Goal: Use online tool/utility: Utilize a website feature to perform a specific function

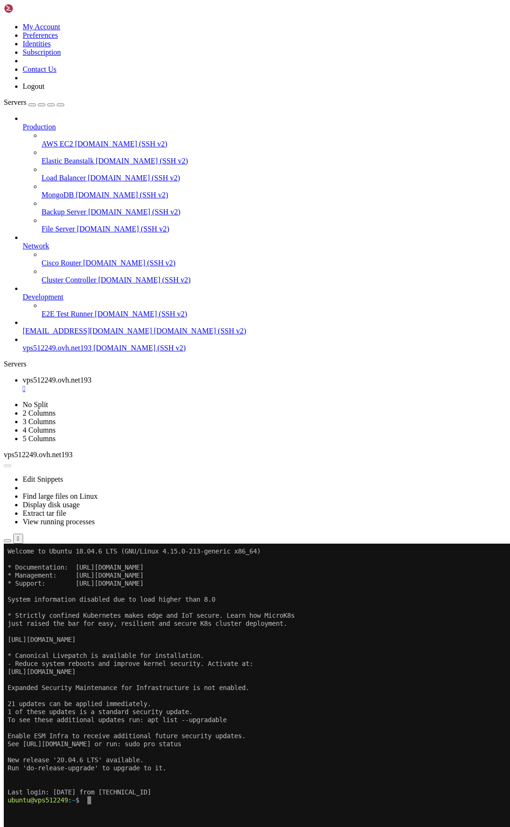
scroll to position [4, 1]
click at [42, 570] on button "Reconnect" at bounding box center [23, 575] width 38 height 10
click at [127, 804] on x-row at bounding box center [199, 808] width 383 height 8
click at [53, 644] on span "Properties" at bounding box center [38, 648] width 31 height 8
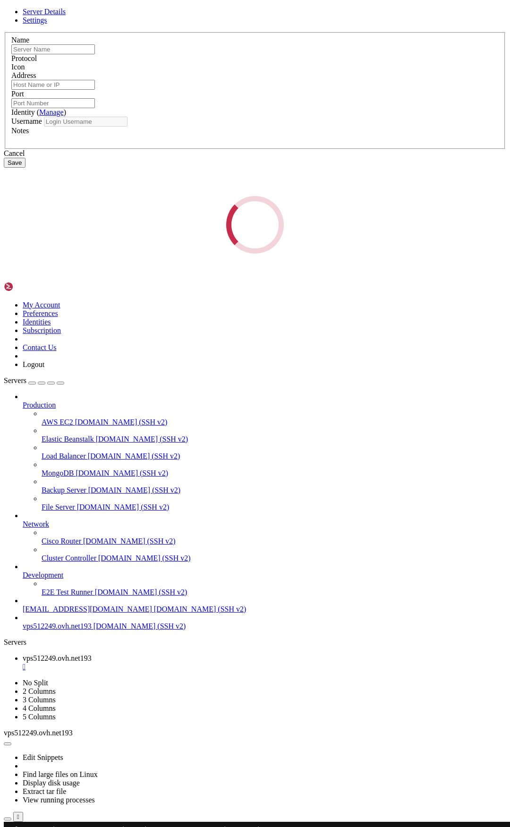
type input "vps512249.ovh.net193"
type input "[DOMAIN_NAME]"
type input "22"
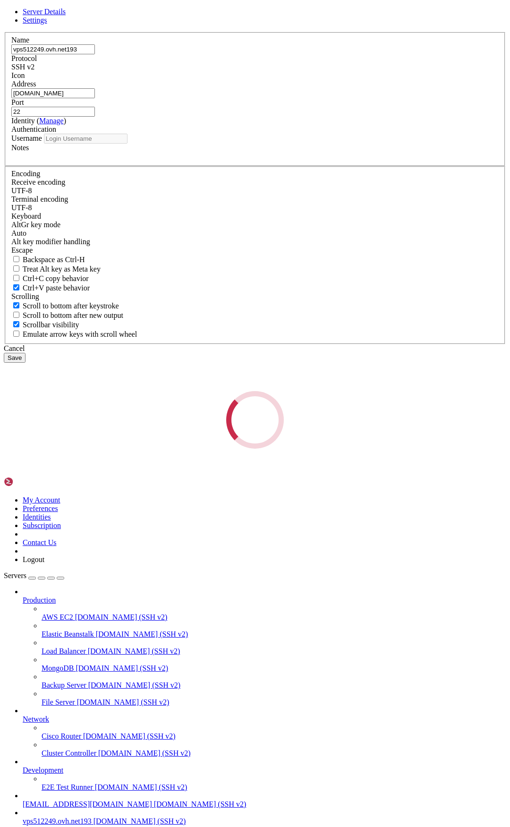
type input "ubuntu"
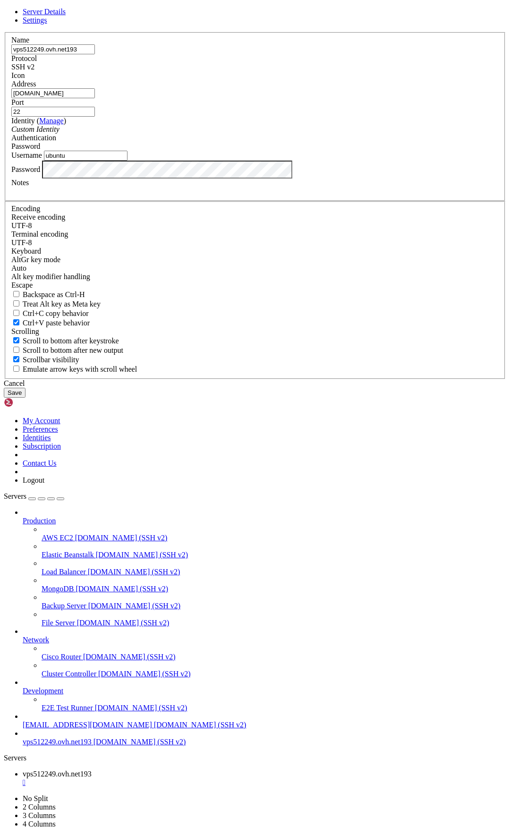
drag, startPoint x: 193, startPoint y: 363, endPoint x: 136, endPoint y: 360, distance: 57.2
click at [95, 98] on input "[DOMAIN_NAME]" at bounding box center [53, 93] width 84 height 10
click at [314, 388] on div "Cancel" at bounding box center [255, 383] width 502 height 8
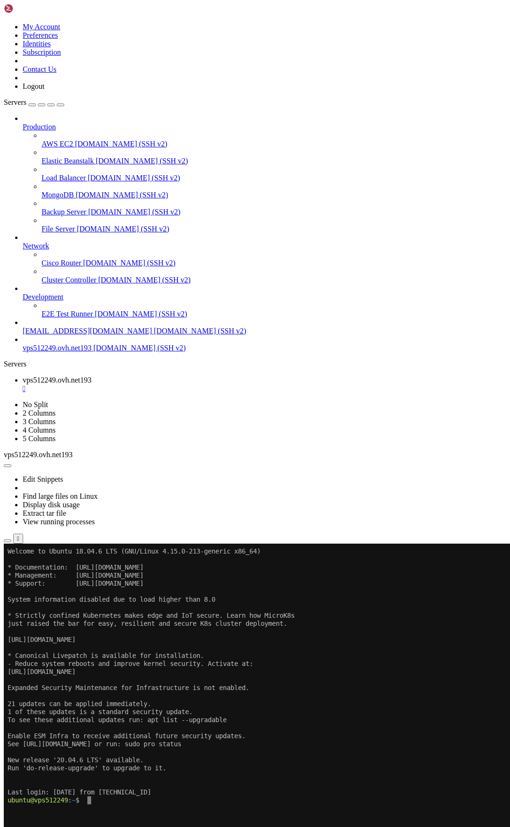
click at [149, 816] on x-row at bounding box center [199, 816] width 383 height 8
drag, startPoint x: 58, startPoint y: 1066, endPoint x: 7, endPoint y: 1068, distance: 51.0
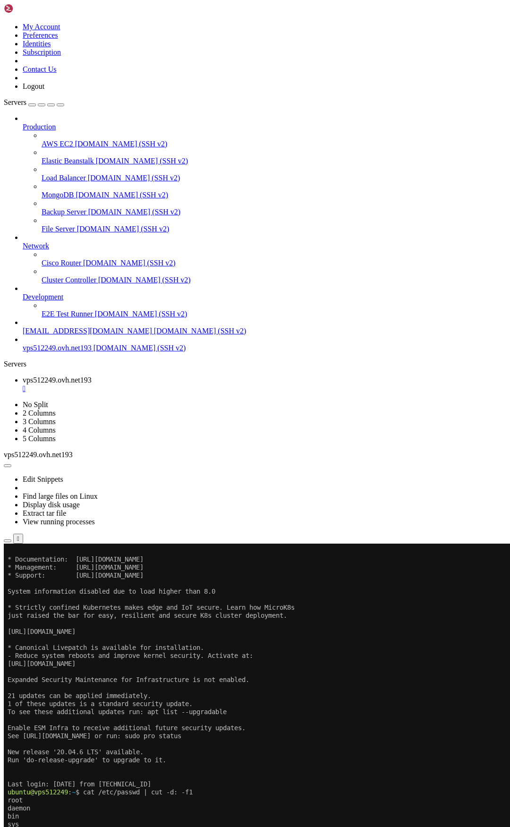
scroll to position [217, 0]
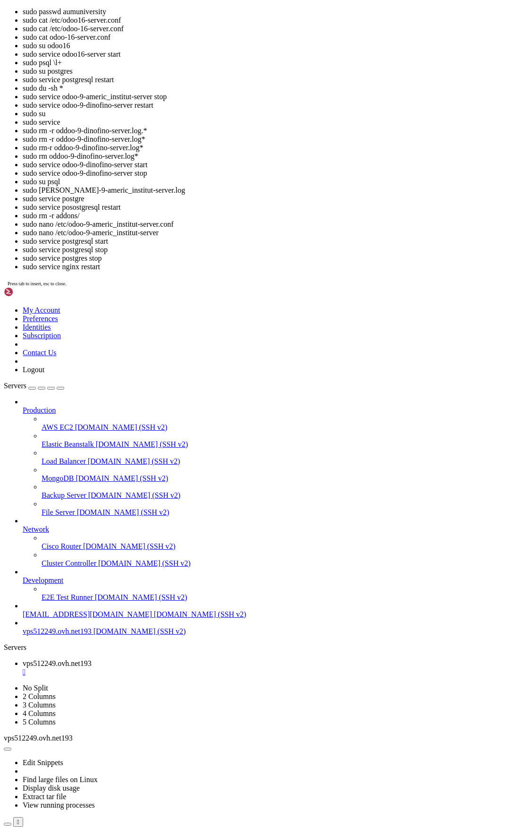
scroll to position [546, 0]
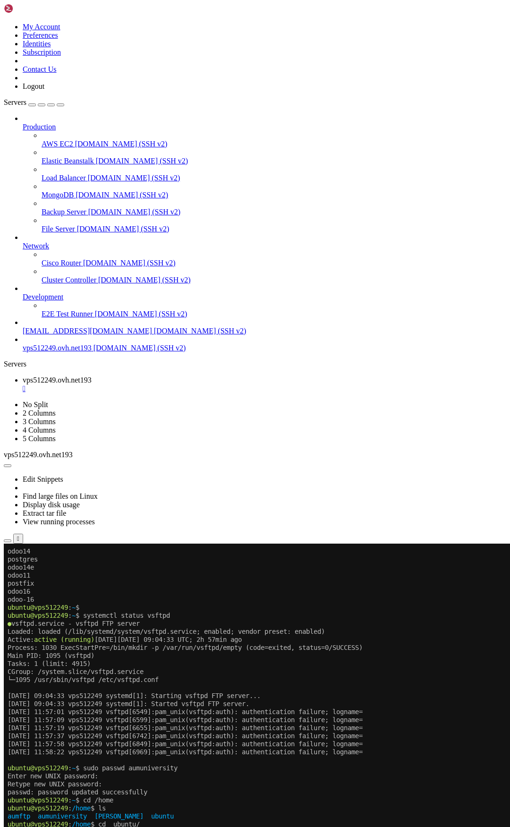
scroll to position [722, 0]
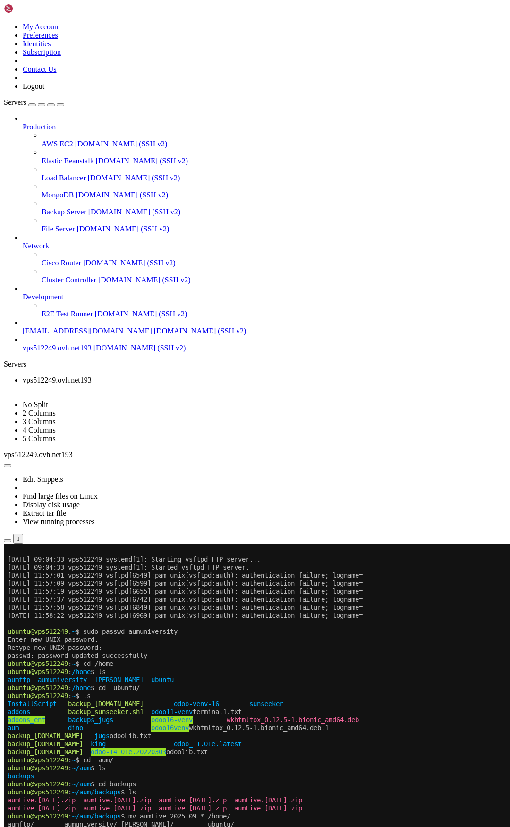
scroll to position [1027, 0]
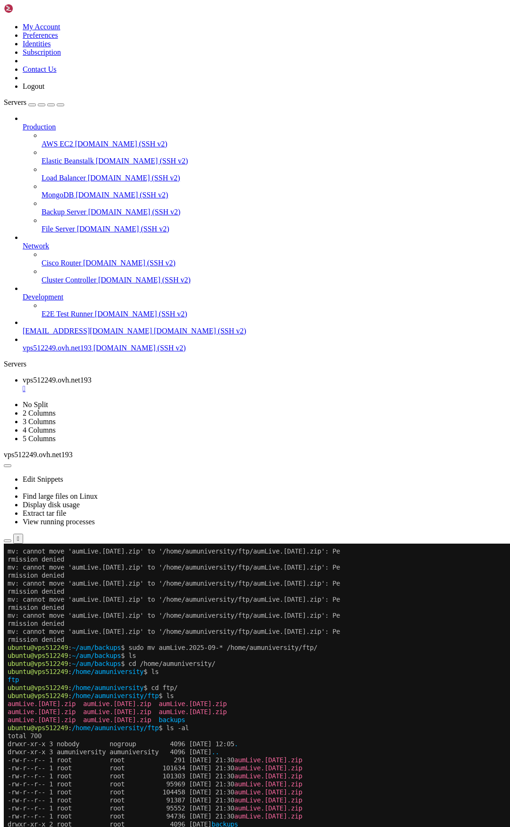
scroll to position [1212, 0]
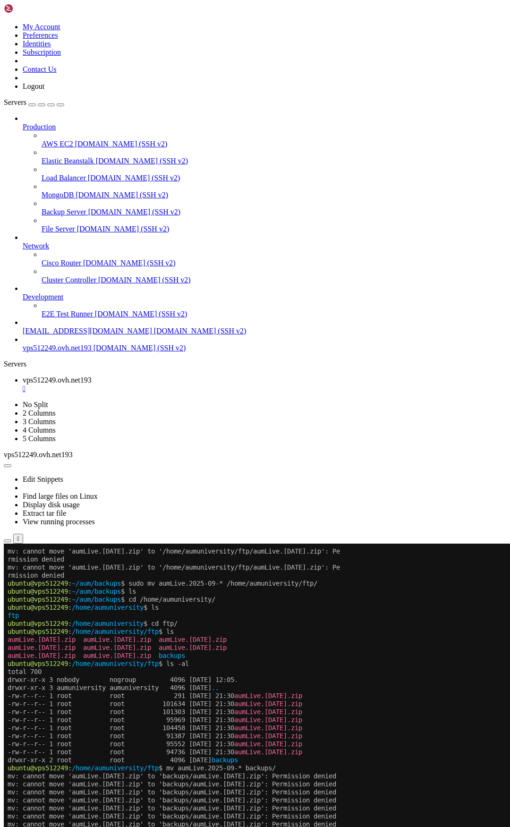
scroll to position [1429, 0]
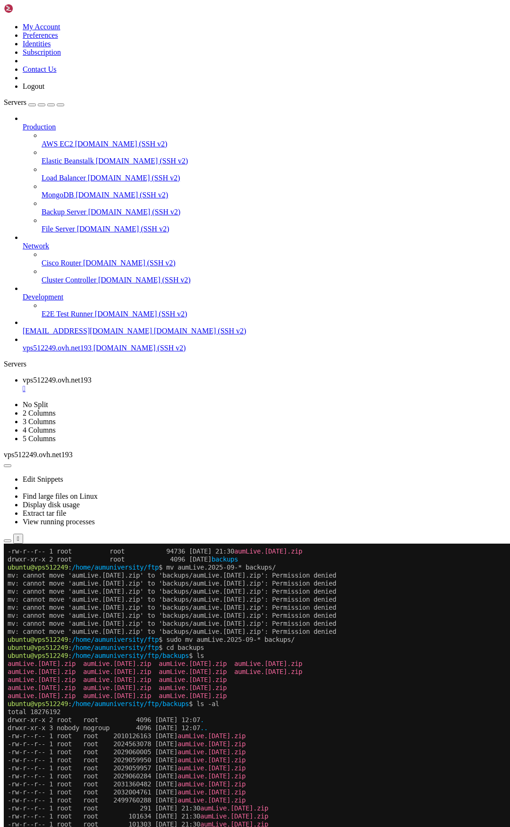
scroll to position [1613, 0]
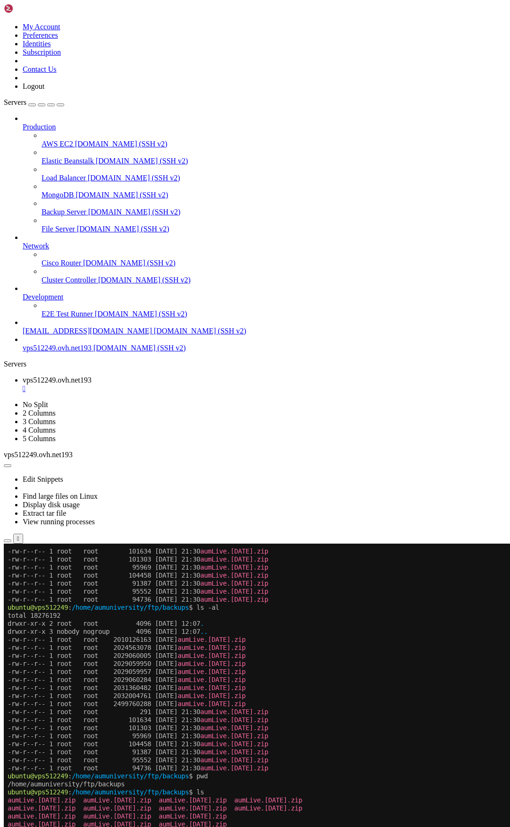
scroll to position [1726, 0]
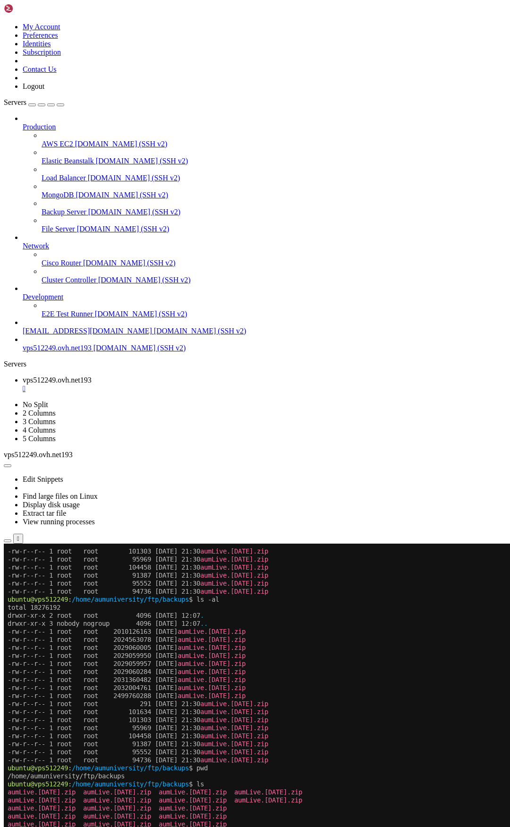
scroll to position [1798, 0]
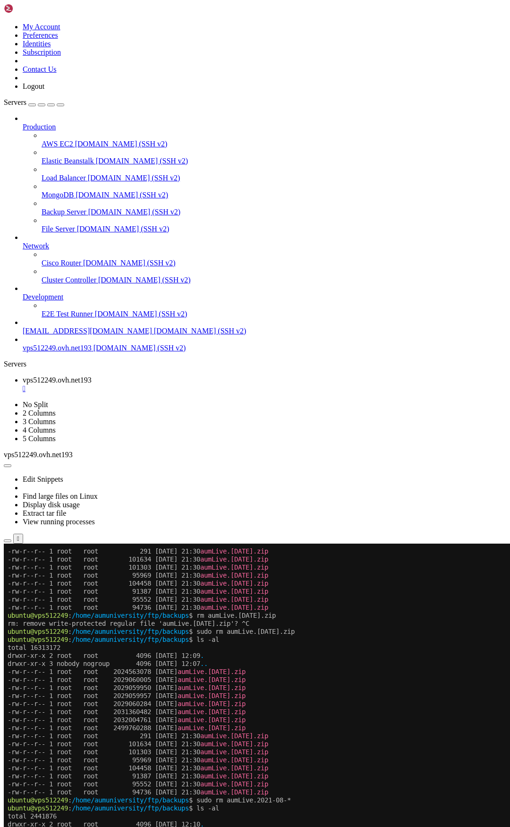
scroll to position [2119, 0]
drag, startPoint x: 146, startPoint y: 1178, endPoint x: 69, endPoint y: 1176, distance: 77.0
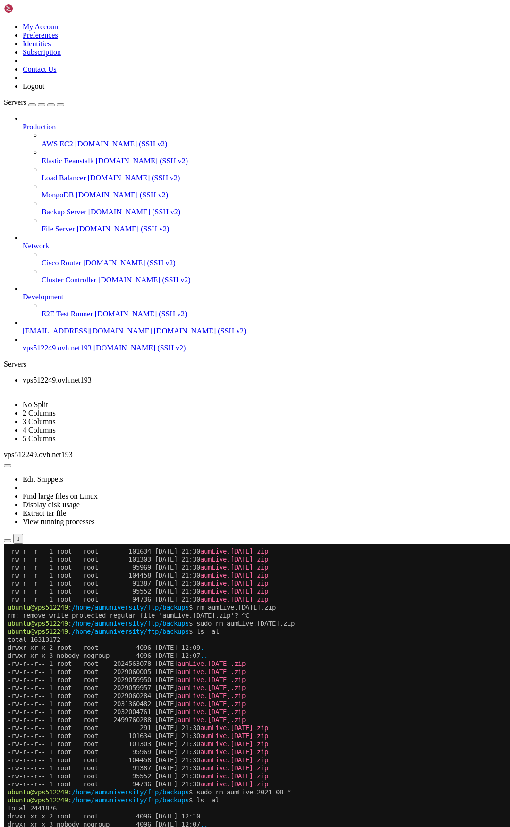
copy x-row "adminaumbackup2021**"
click at [53, 644] on span "Properties" at bounding box center [38, 648] width 31 height 8
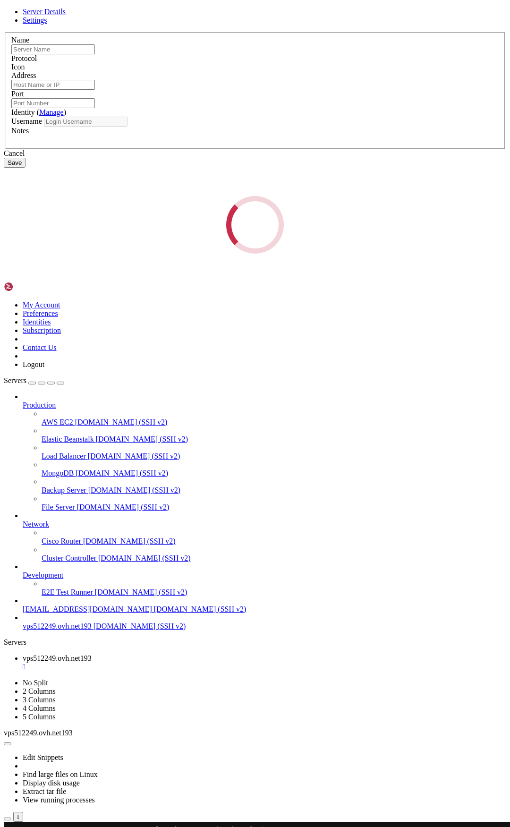
type input "vps512249.ovh.net193"
type input "[DOMAIN_NAME]"
type input "22"
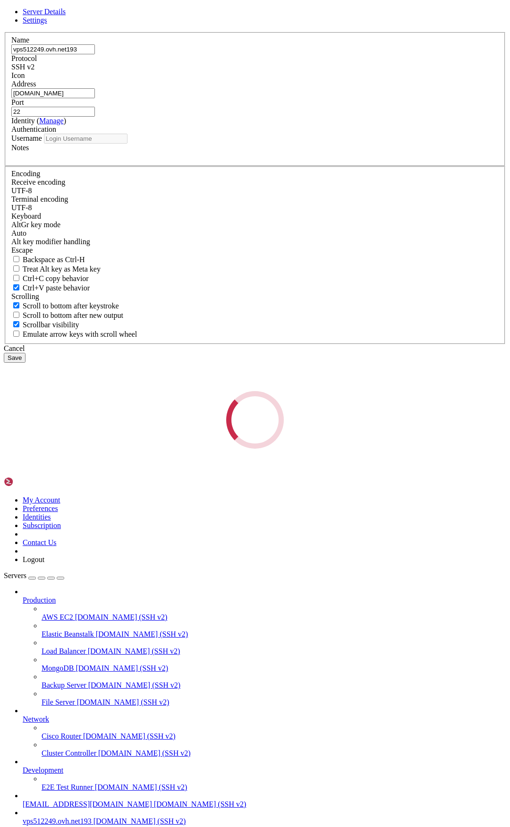
type input "ubuntu"
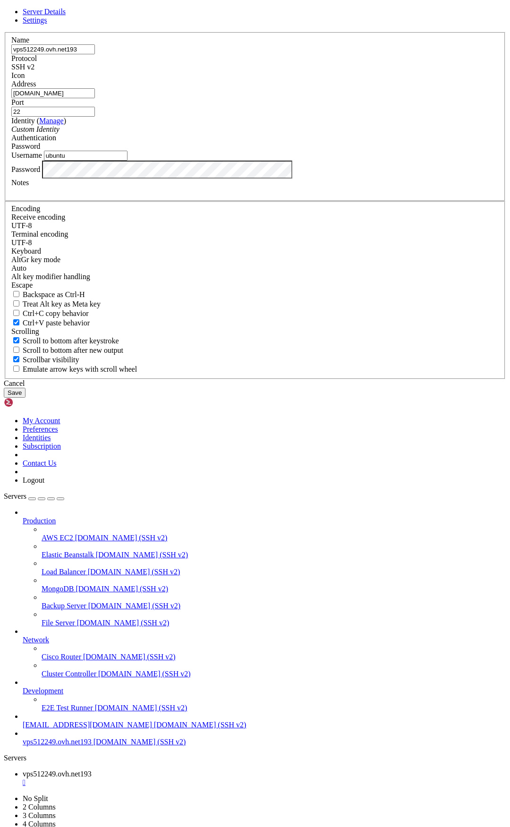
drag, startPoint x: 195, startPoint y: 362, endPoint x: 121, endPoint y: 362, distance: 73.6
click at [121, 362] on div "Name vps512249.ovh.net193 Protocol SSH v2 Icon Address [DOMAIN_NAME] Port 22 (" at bounding box center [255, 205] width 502 height 347
click at [321, 388] on div "Cancel" at bounding box center [255, 383] width 502 height 8
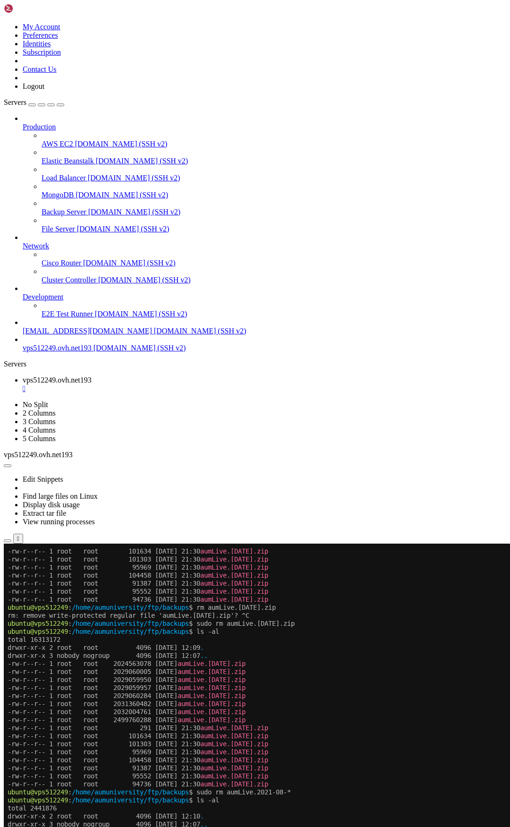
drag, startPoint x: 91, startPoint y: 1041, endPoint x: 41, endPoint y: 1041, distance: 50.0
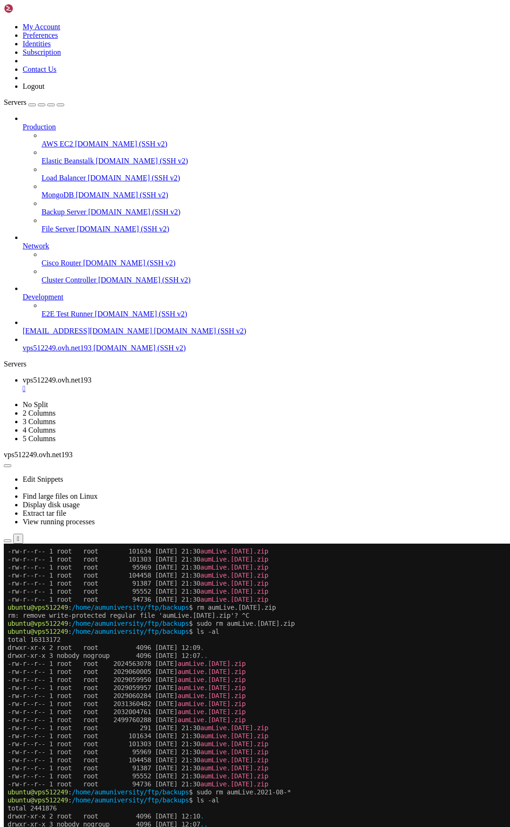
scroll to position [2135, 0]
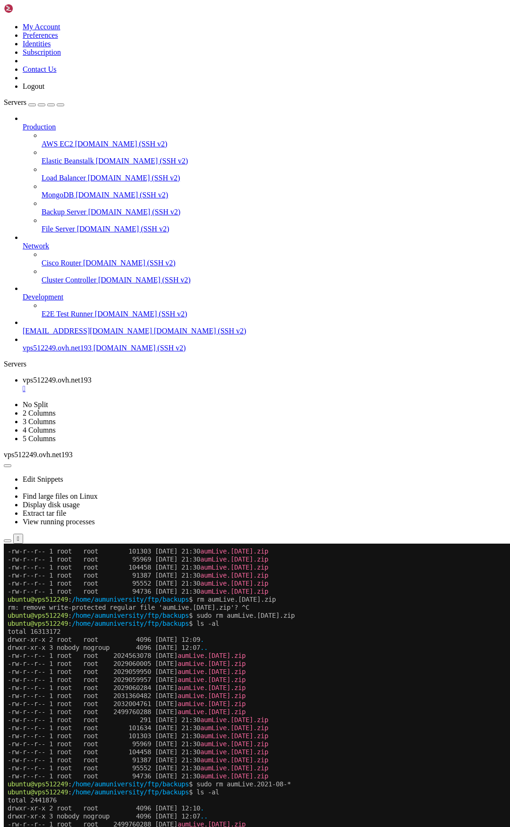
click at [109, 644] on li "Properties" at bounding box center [66, 648] width 86 height 8
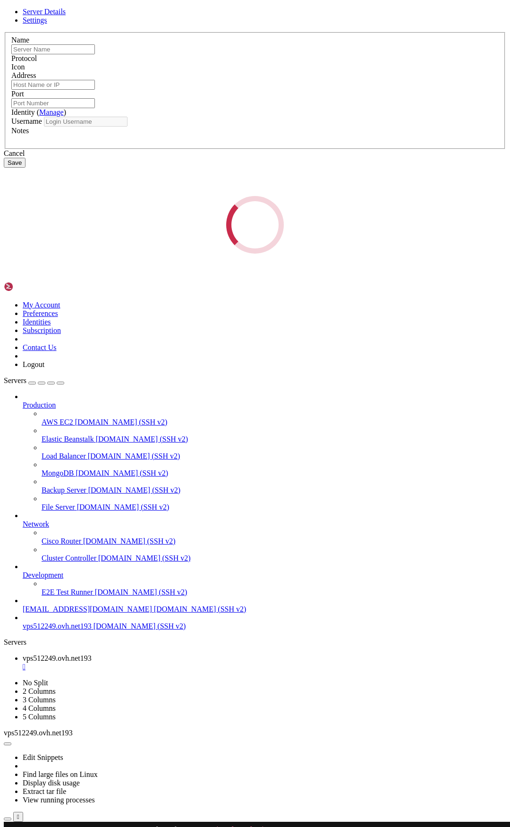
type input "vps512249.ovh.net193"
type input "[DOMAIN_NAME]"
type input "22"
type input "ubuntu"
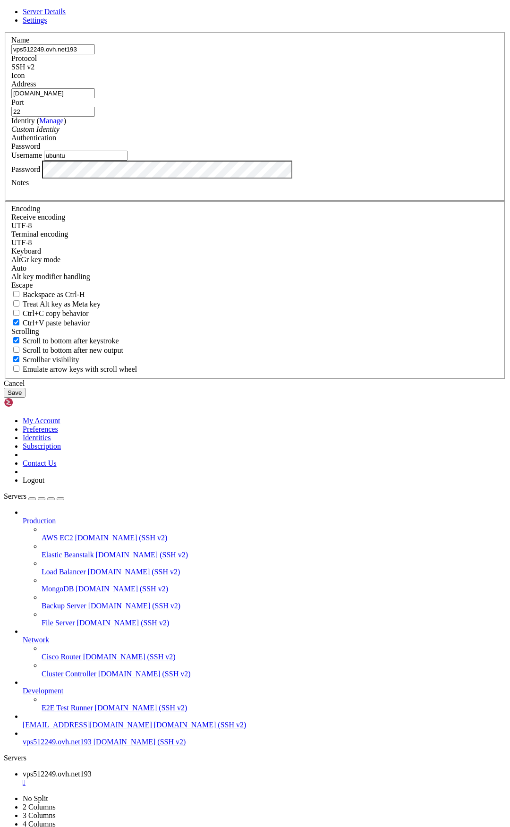
drag, startPoint x: 196, startPoint y: 363, endPoint x: 121, endPoint y: 356, distance: 75.4
click at [121, 356] on div "Name vps512249.ovh.net193 Protocol SSH v2 Icon Address [DOMAIN_NAME] Port 22 (" at bounding box center [255, 205] width 502 height 347
click at [329, 388] on div "Cancel" at bounding box center [255, 383] width 502 height 8
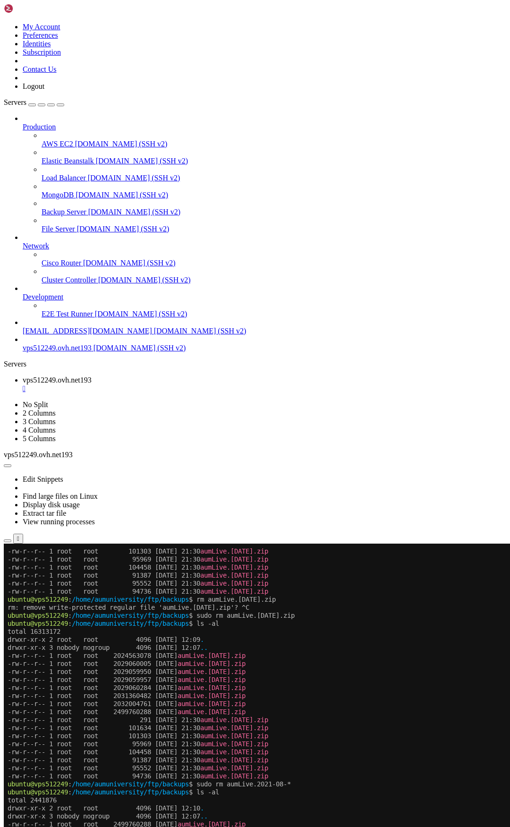
click at [67, 352] on span "vps512249.ovh.net193" at bounding box center [57, 348] width 69 height 8
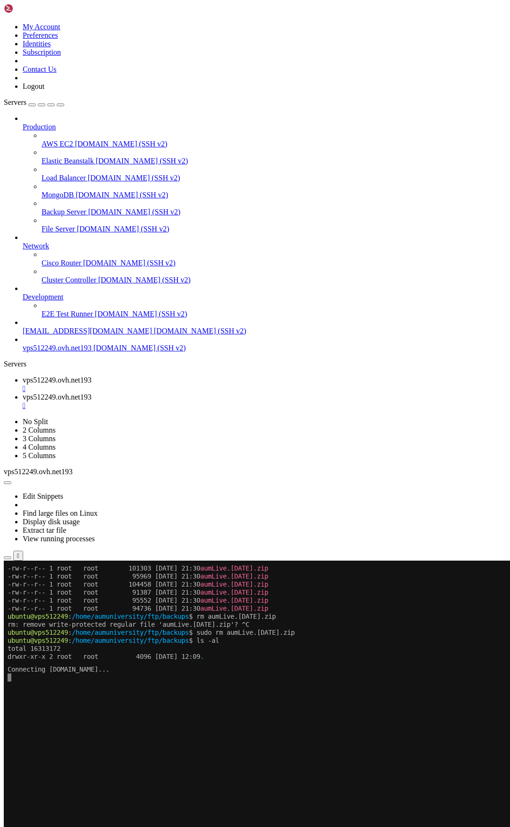
scroll to position [0, 0]
click at [42, 680] on button "Reconnect" at bounding box center [23, 685] width 38 height 10
click at [92, 376] on span "vps512249.ovh.net193" at bounding box center [57, 380] width 69 height 8
drag, startPoint x: 231, startPoint y: 7, endPoint x: 277, endPoint y: 12, distance: 46.1
click at [92, 393] on span "vps512249.ovh.net193" at bounding box center [57, 397] width 69 height 8
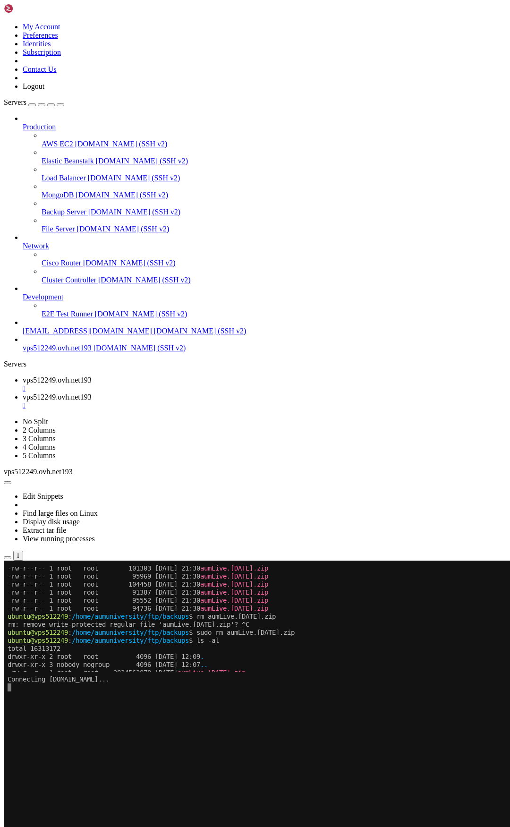
click at [286, 401] on div "" at bounding box center [264, 405] width 483 height 8
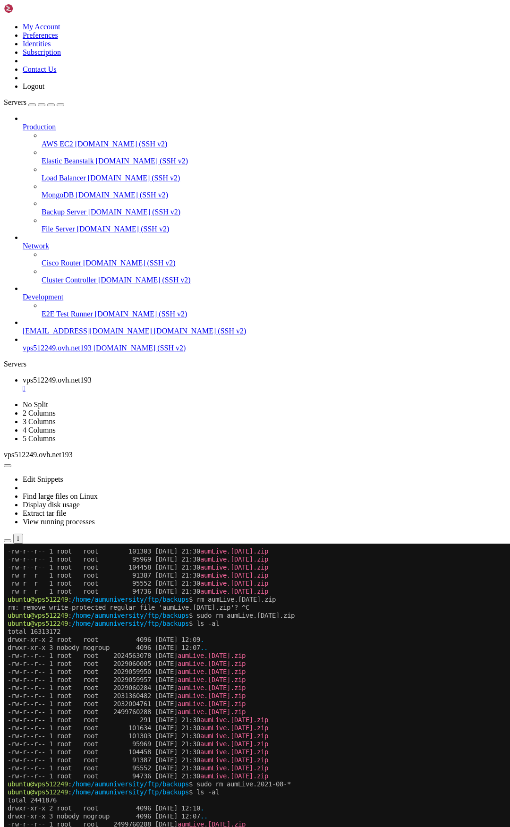
click at [199, 384] on div "" at bounding box center [264, 388] width 483 height 8
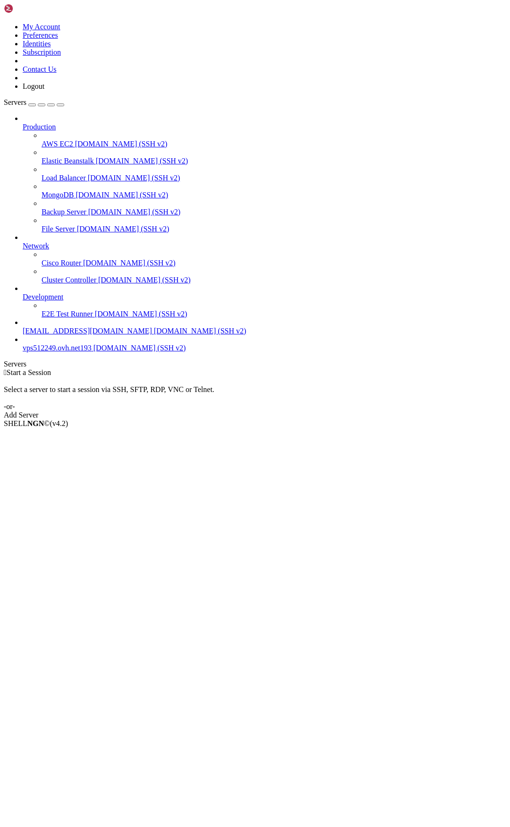
click at [93, 352] on span "[DOMAIN_NAME] (SSH v2)" at bounding box center [139, 348] width 93 height 8
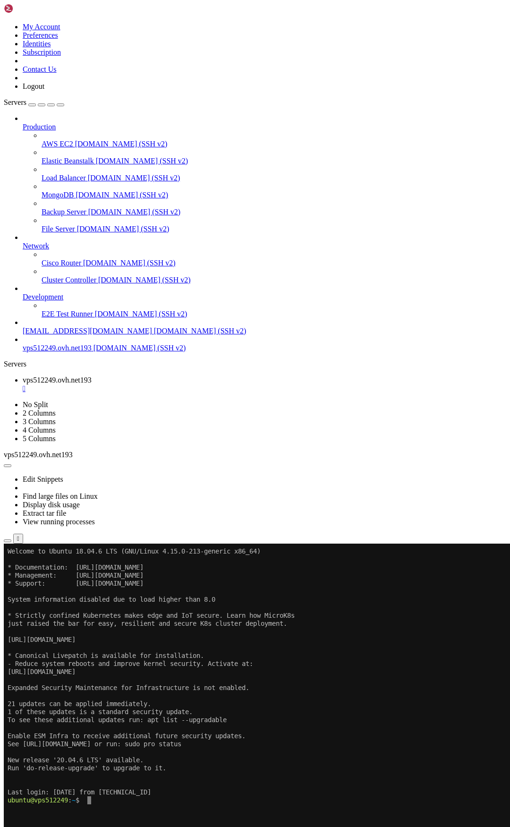
click at [123, 808] on x-row at bounding box center [199, 808] width 383 height 8
click at [146, 813] on x-row at bounding box center [199, 816] width 383 height 8
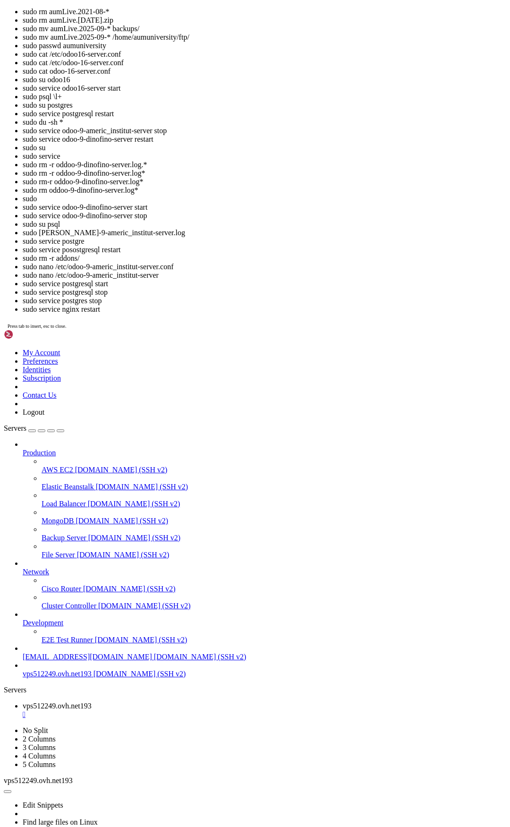
scroll to position [40, 0]
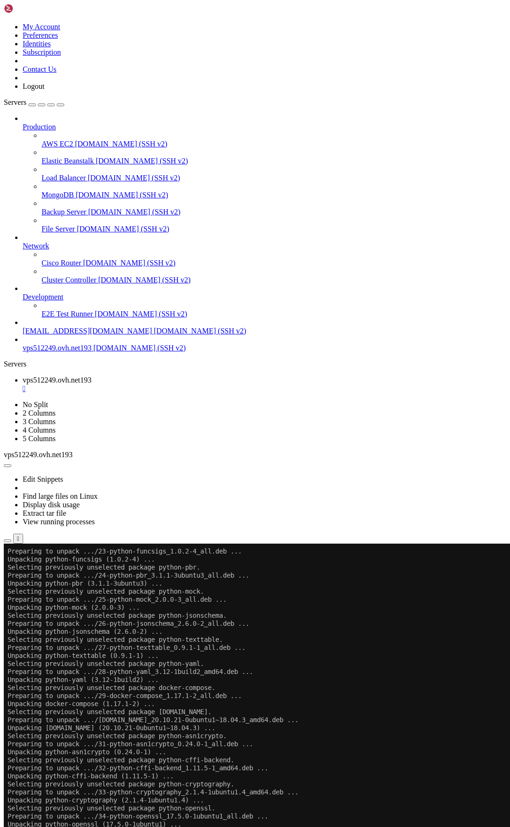
scroll to position [1734, 0]
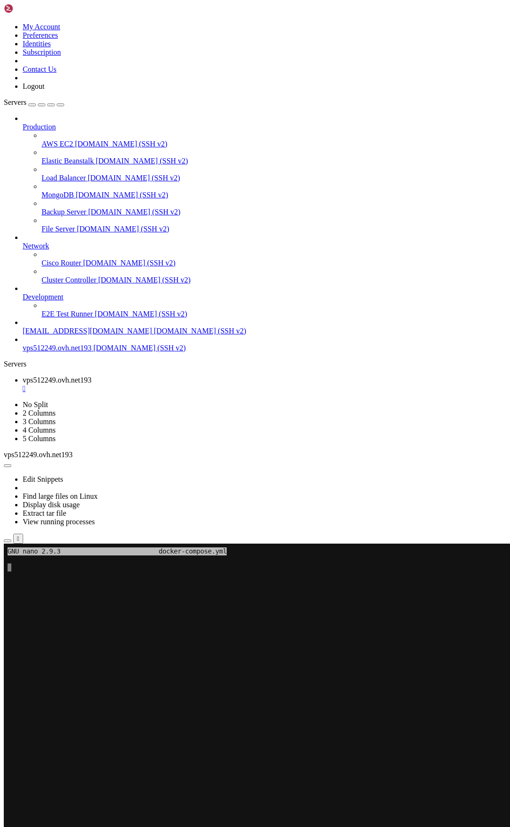
scroll to position [979, 0]
click at [152, 644] on x-row at bounding box center [199, 647] width 383 height 8
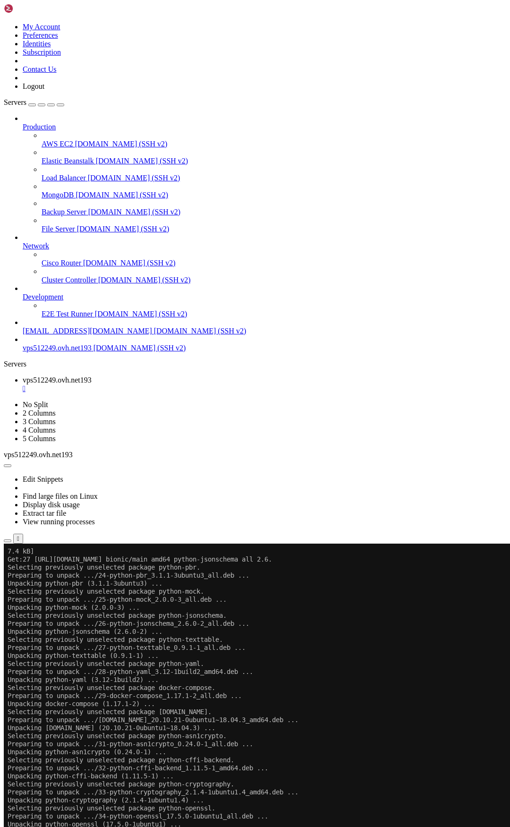
scroll to position [1011, 0]
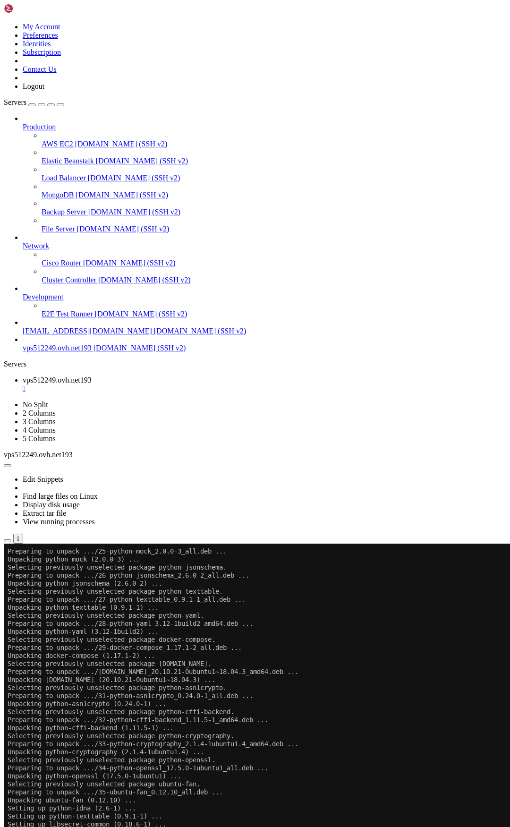
drag, startPoint x: 378, startPoint y: 1297, endPoint x: 100, endPoint y: 1274, distance: 279.0
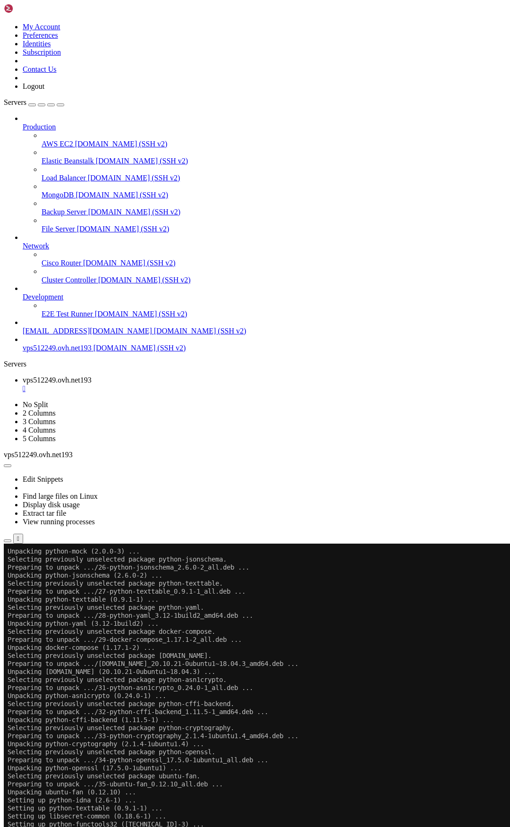
scroll to position [1091, 0]
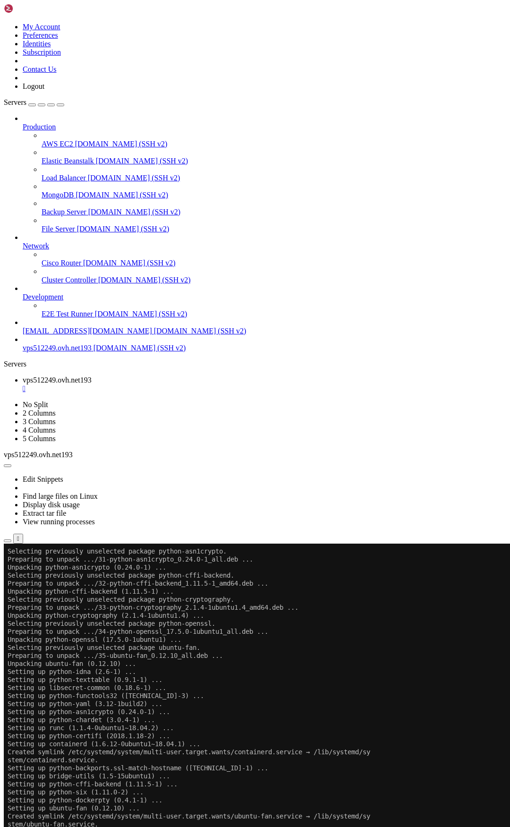
scroll to position [1148, 0]
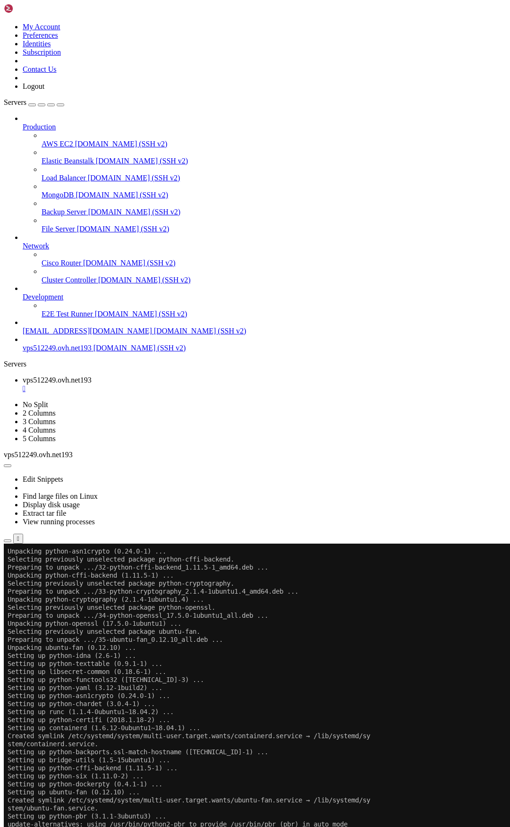
scroll to position [1164, 0]
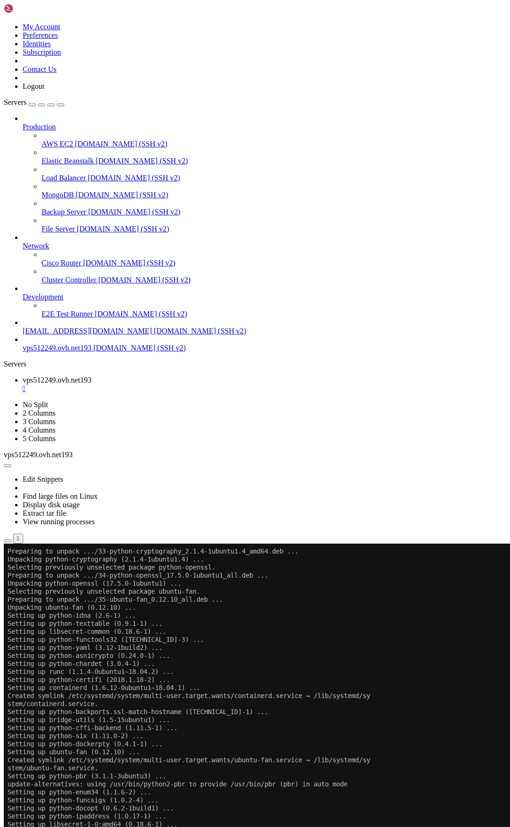
scroll to position [1220, 0]
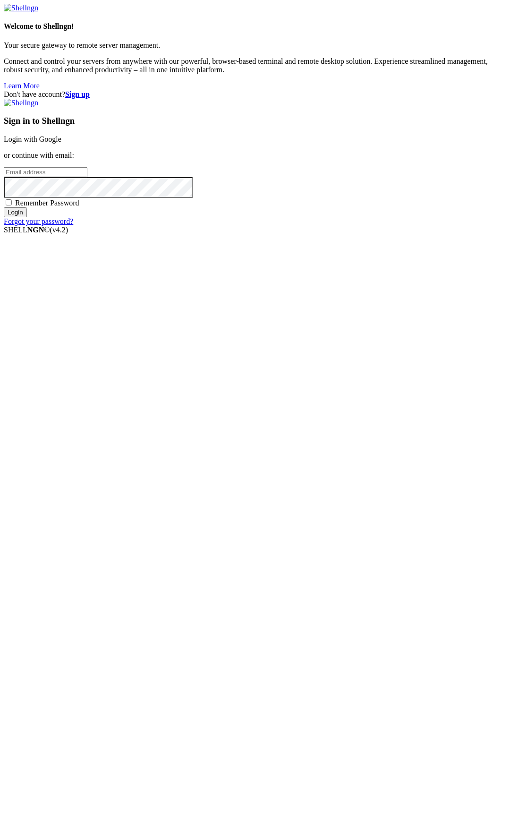
click at [61, 143] on link "Login with Google" at bounding box center [33, 139] width 58 height 8
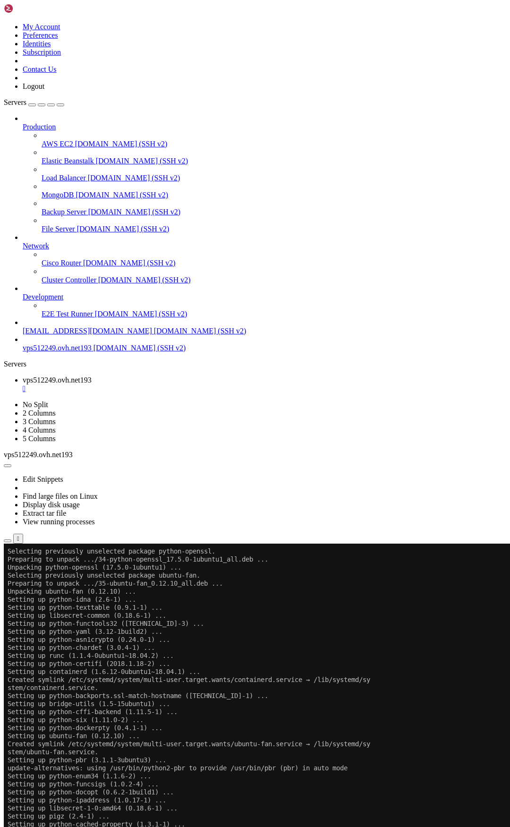
scroll to position [1220, 0]
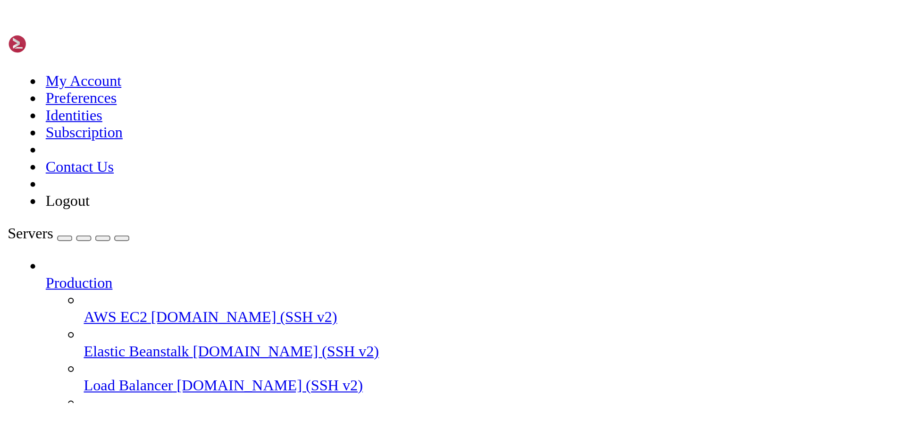
scroll to position [1621, 0]
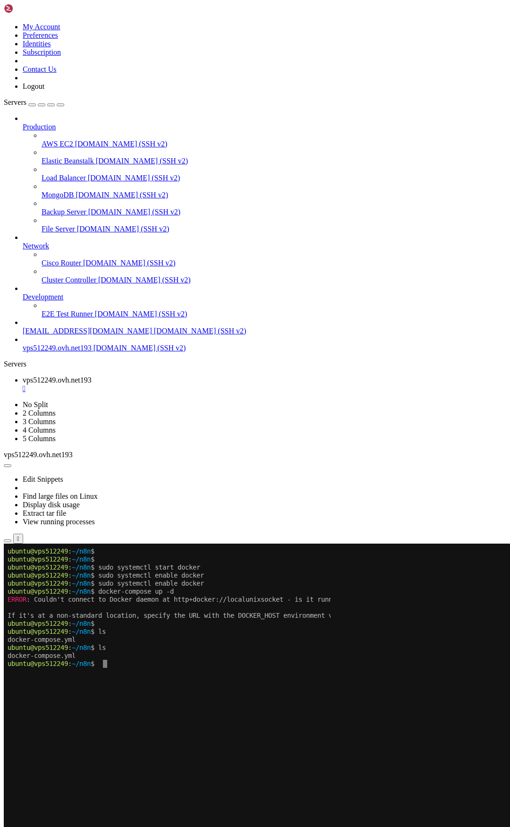
scroll to position [1236, 0]
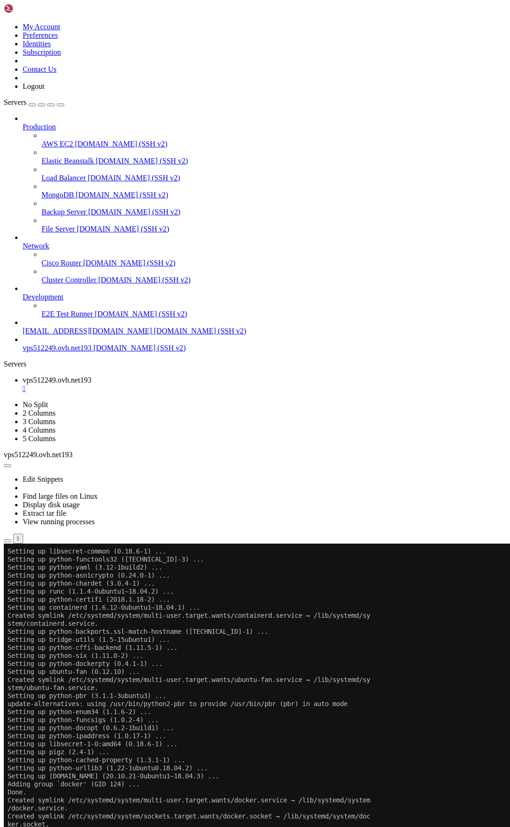
scroll to position [1461, 0]
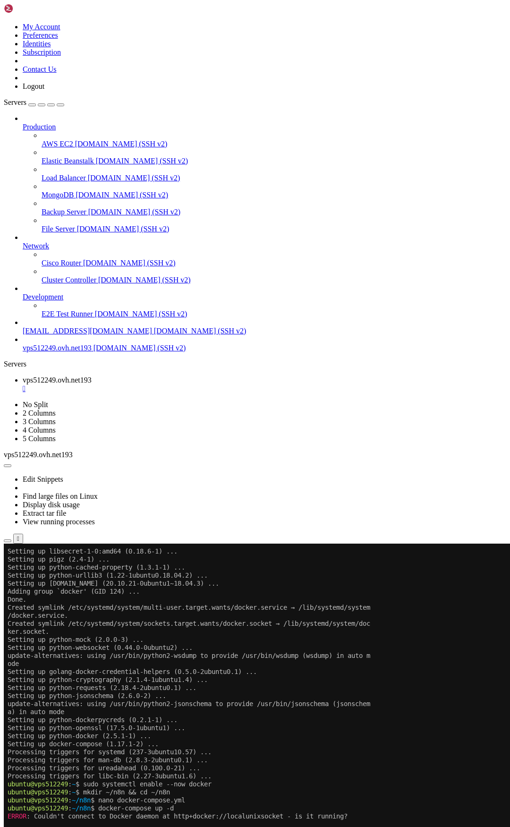
scroll to position [1477, 0]
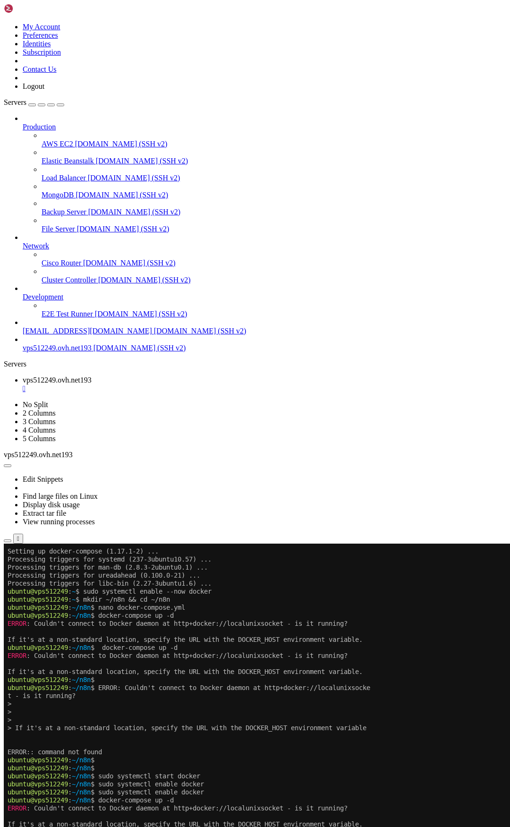
scroll to position [1669, 0]
click at [53, 644] on span "Properties" at bounding box center [38, 648] width 31 height 8
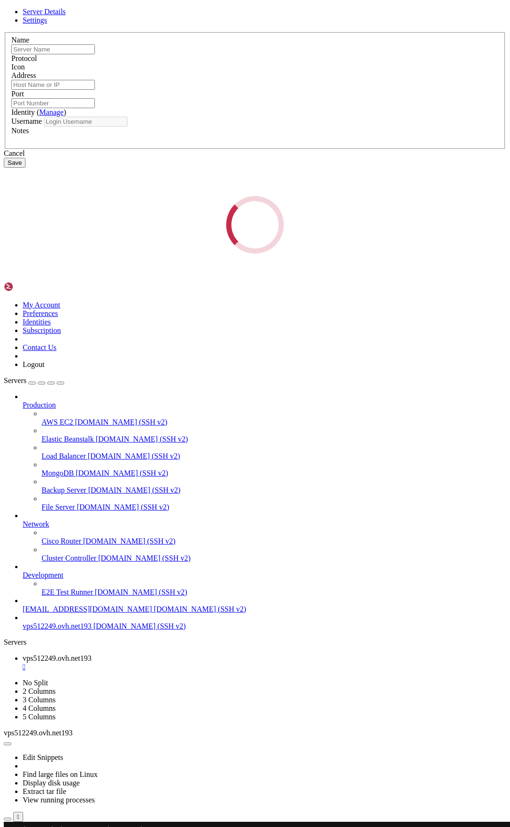
type input "vps512249.ovh.net193"
type input "[DOMAIN_NAME]"
type input "22"
type input "ubuntu"
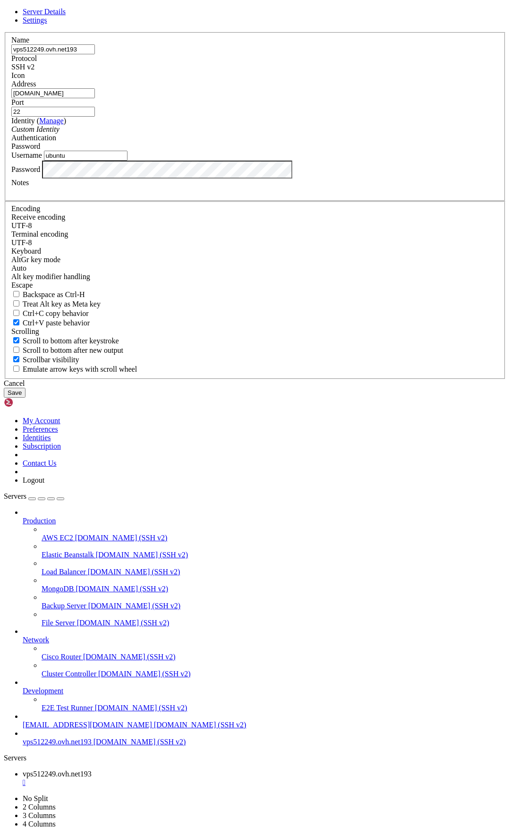
drag, startPoint x: 199, startPoint y: 362, endPoint x: 132, endPoint y: 361, distance: 67.0
click at [95, 98] on input "[DOMAIN_NAME]" at bounding box center [53, 93] width 84 height 10
click at [251, 398] on div "Server Details Settings Name vps512249.ovh.net193 Protocol SSH v2 Icon" at bounding box center [255, 203] width 502 height 390
click at [261, 398] on div "Server Details Settings Name vps512249.ovh.net193 Protocol SSH v2 Icon" at bounding box center [255, 203] width 502 height 390
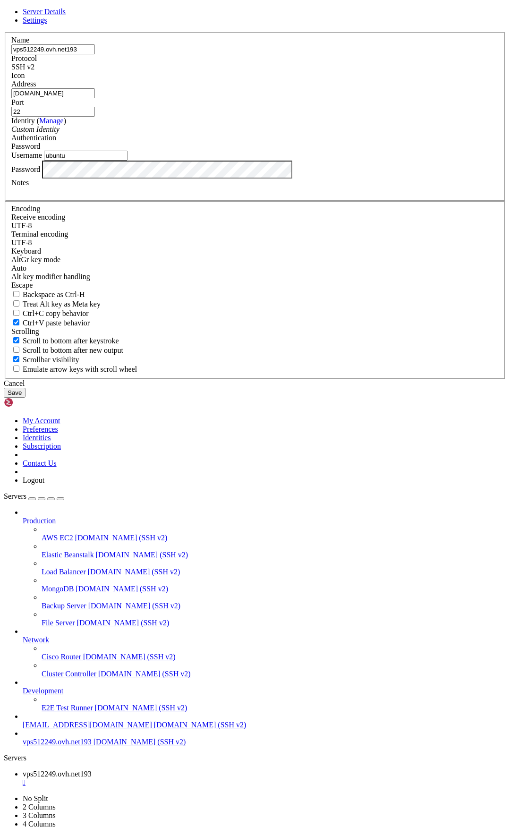
click at [325, 388] on div "Cancel" at bounding box center [255, 383] width 502 height 8
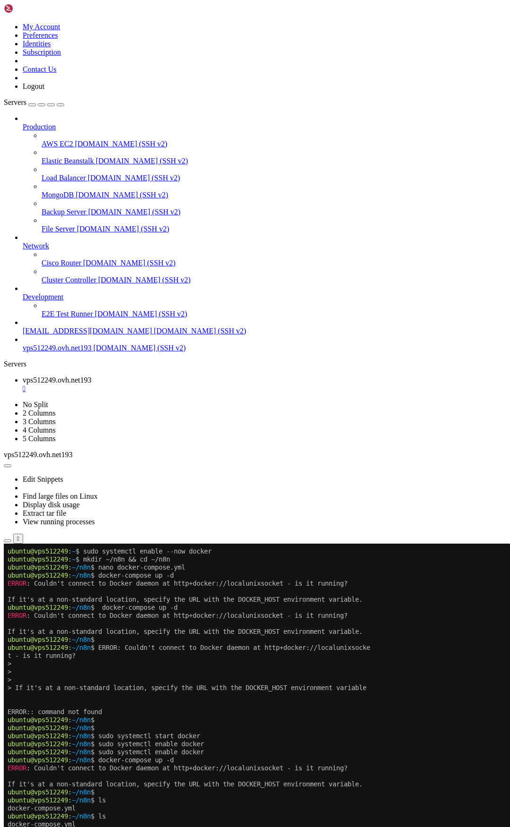
scroll to position [1709, 0]
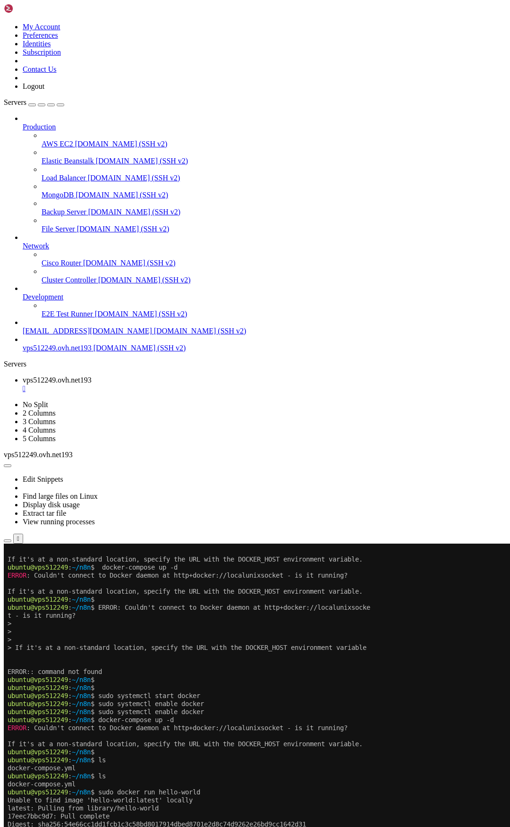
drag, startPoint x: 94, startPoint y: 1301, endPoint x: 13, endPoint y: 1264, distance: 89.6
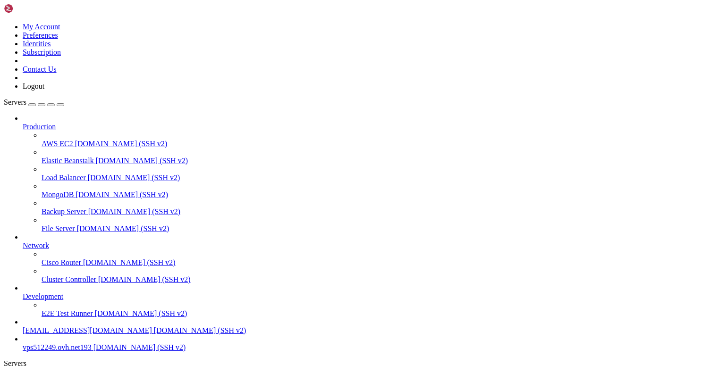
scroll to position [2239, 0]
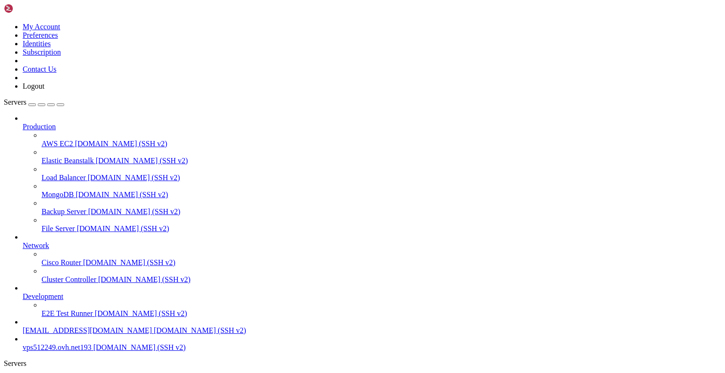
copy span "e7461a939cd9"
drag, startPoint x: 213, startPoint y: 842, endPoint x: 19, endPoint y: 827, distance: 195.1
drag, startPoint x: 96, startPoint y: 848, endPoint x: 109, endPoint y: 848, distance: 13.2
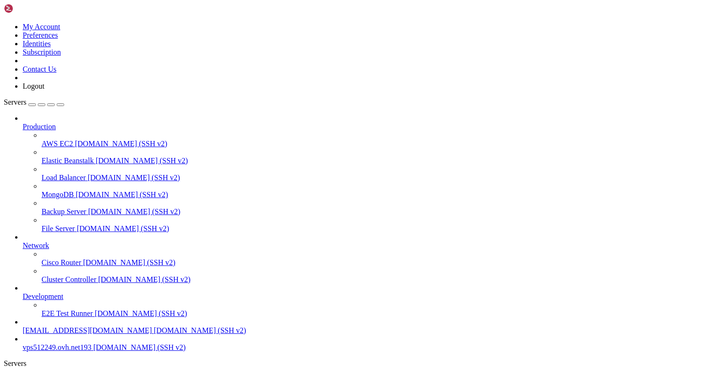
drag, startPoint x: 221, startPoint y: 839, endPoint x: 23, endPoint y: 817, distance: 199.1
drag, startPoint x: 52, startPoint y: 815, endPoint x: 297, endPoint y: 839, distance: 246.2
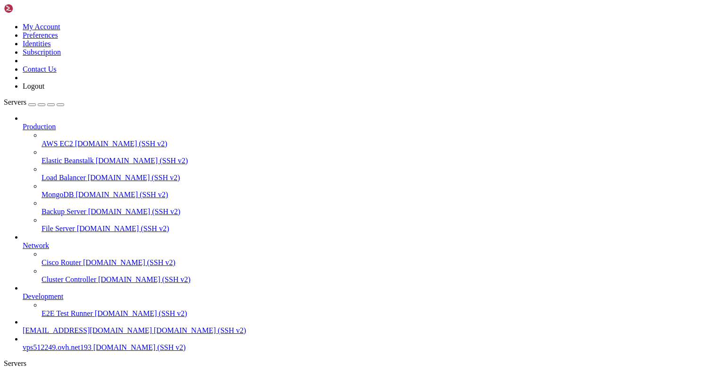
scroll to position [7081, 0]
drag, startPoint x: 220, startPoint y: 822, endPoint x: 20, endPoint y: 815, distance: 200.8
copy div "at CommandRegistry.execute (/usr/local/lib/node_modules/n8n/src/command-registr…"
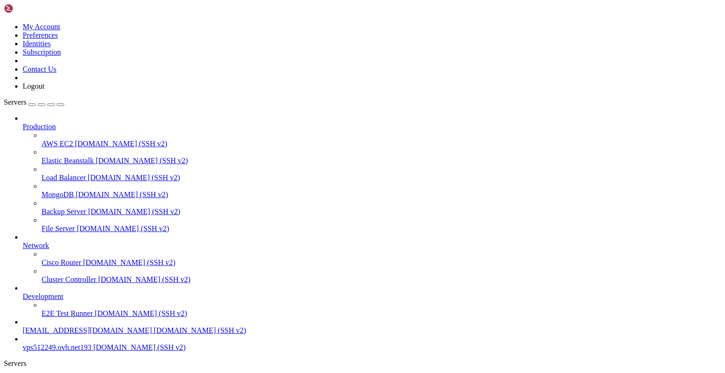
scroll to position [7183, 0]
